Goal: Information Seeking & Learning: Check status

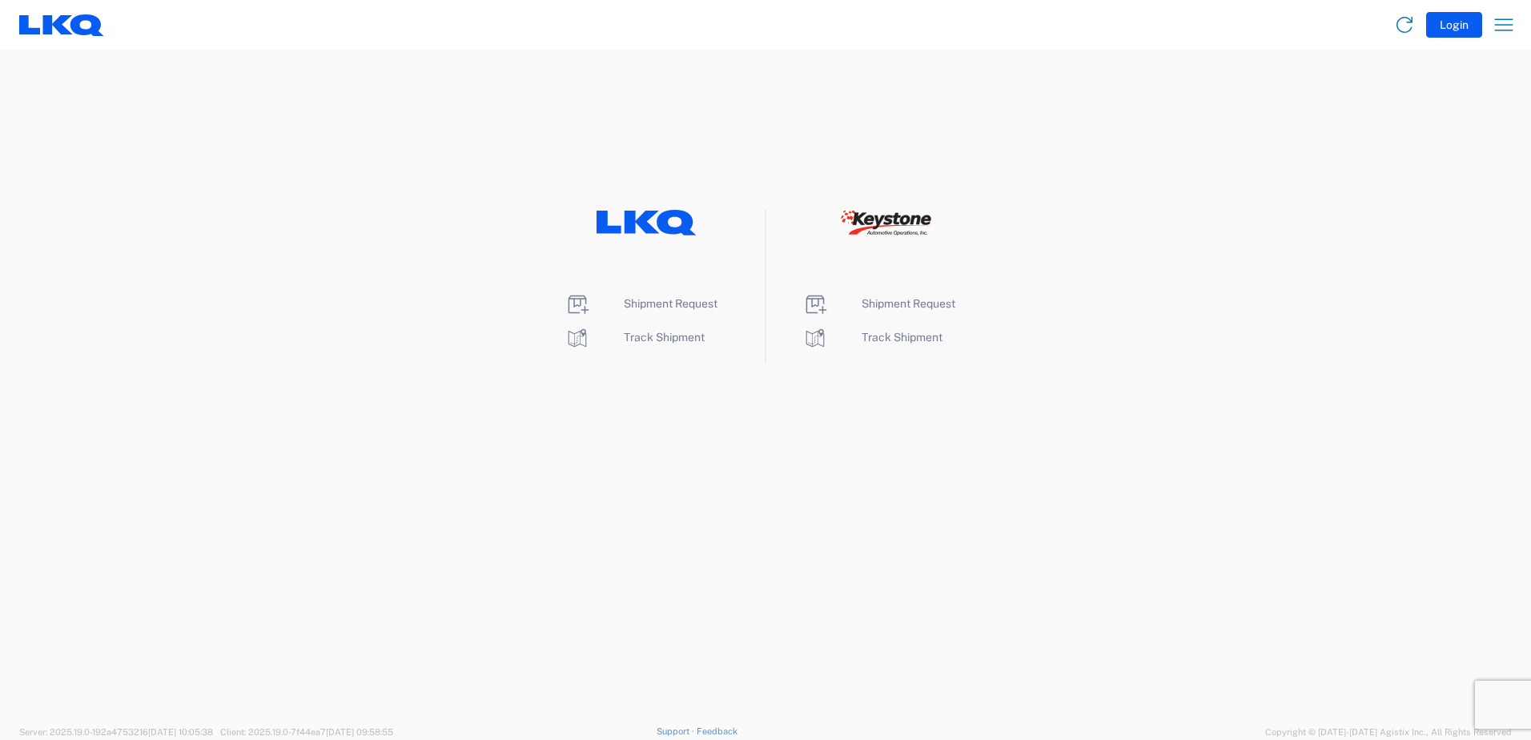
click at [677, 346] on li "Track Shipment" at bounding box center [647, 338] width 164 height 26
click at [681, 341] on span "Track Shipment" at bounding box center [664, 337] width 81 height 13
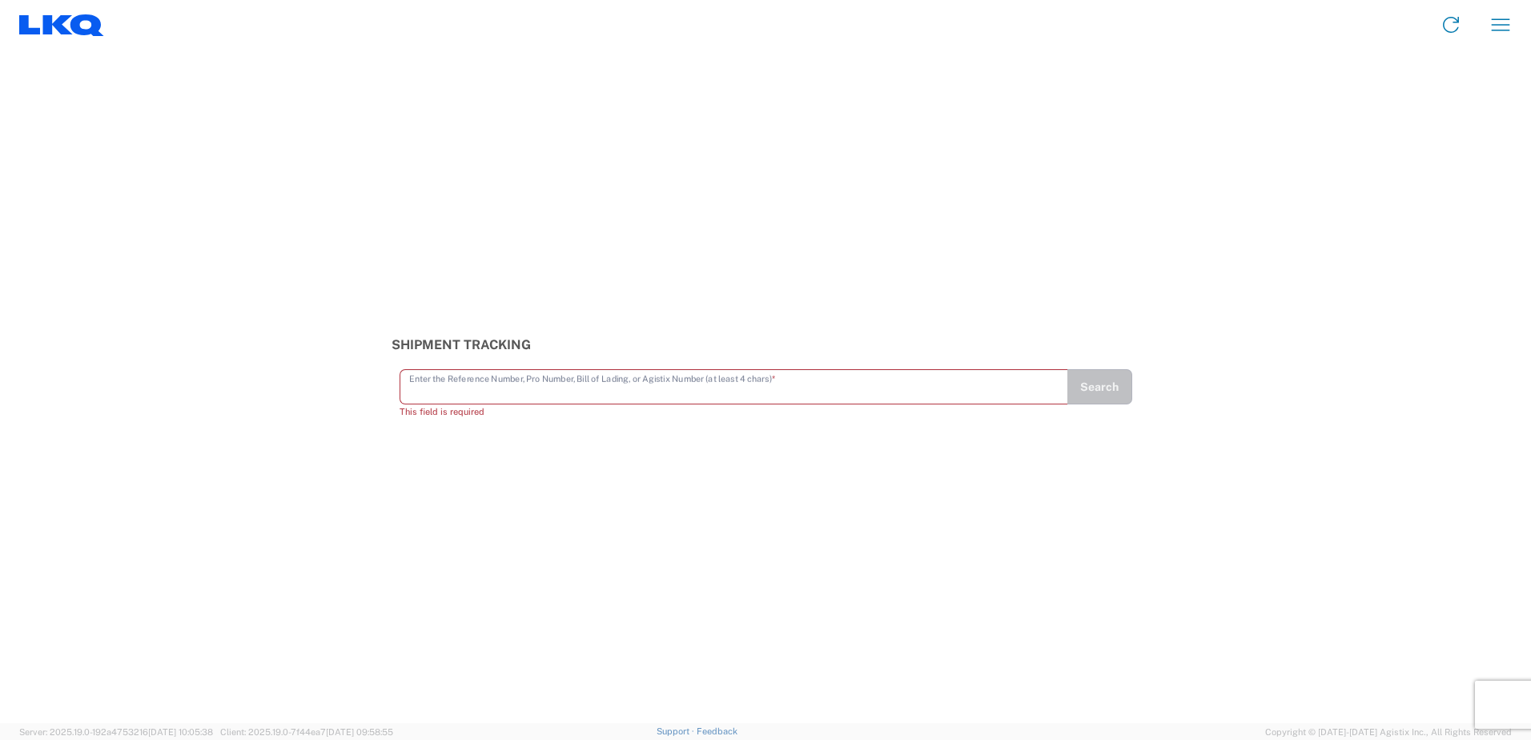
click at [474, 396] on input "text" at bounding box center [734, 386] width 650 height 28
paste input "56453623"
type input "56453623"
click at [1090, 384] on button "Search" at bounding box center [1100, 393] width 66 height 35
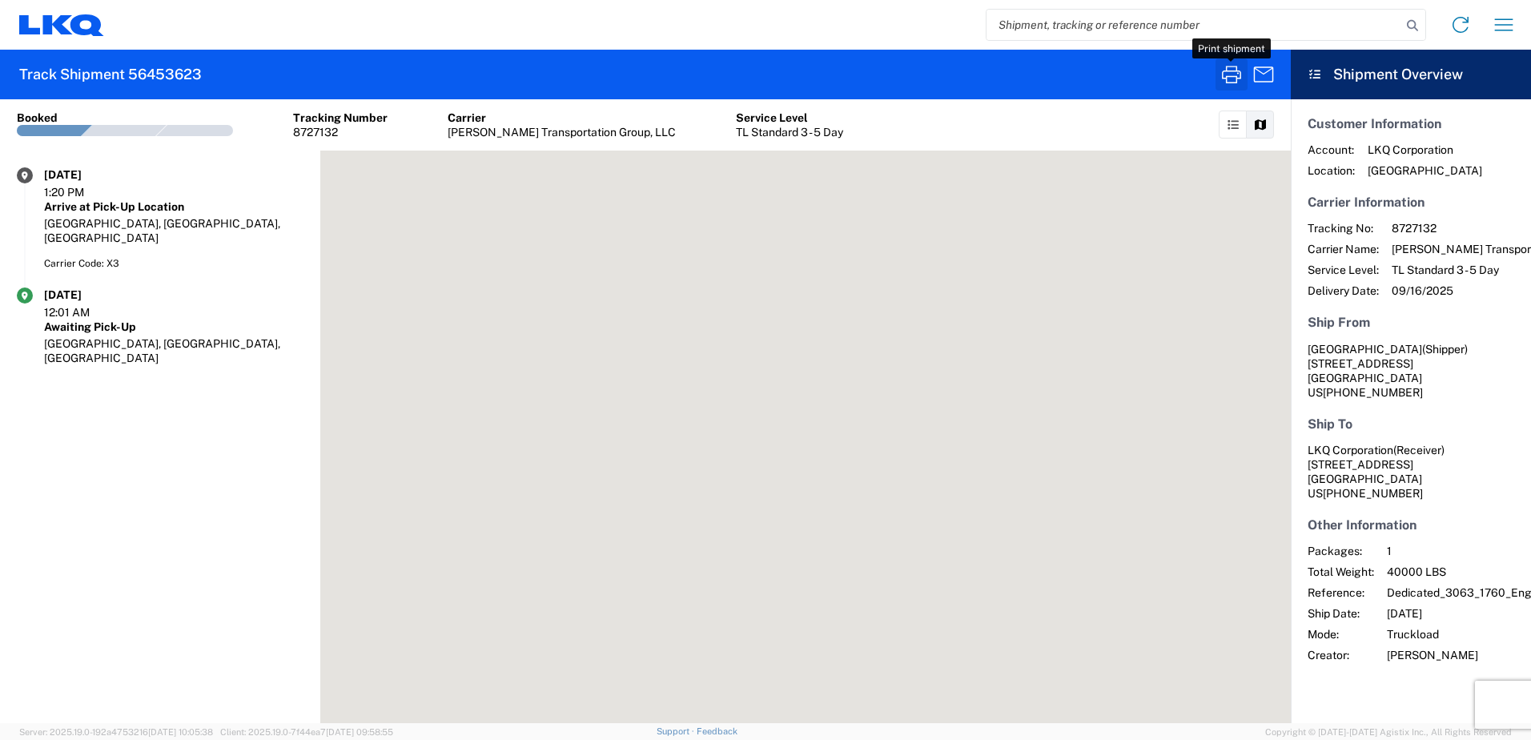
click at [1222, 70] on icon "button" at bounding box center [1232, 75] width 26 height 26
